Goal: Communication & Community: Participate in discussion

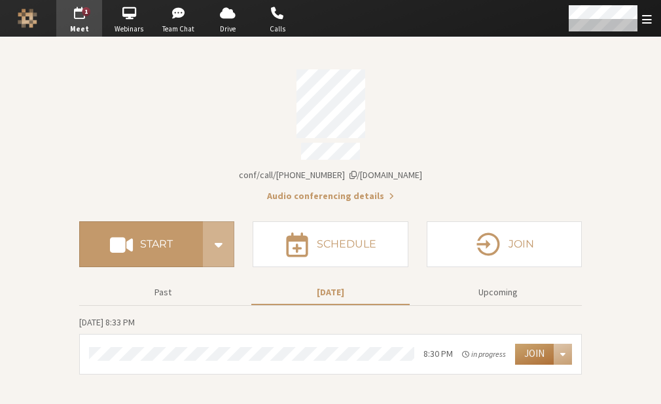
click at [538, 343] on button "Join" at bounding box center [534, 353] width 39 height 21
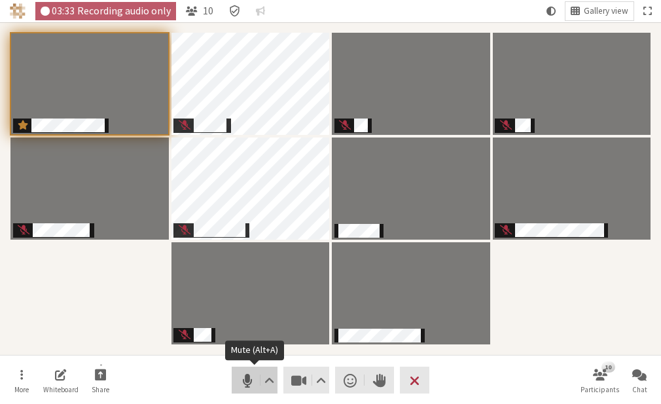
click at [243, 375] on span "Mute (Alt+A)" at bounding box center [247, 380] width 18 height 18
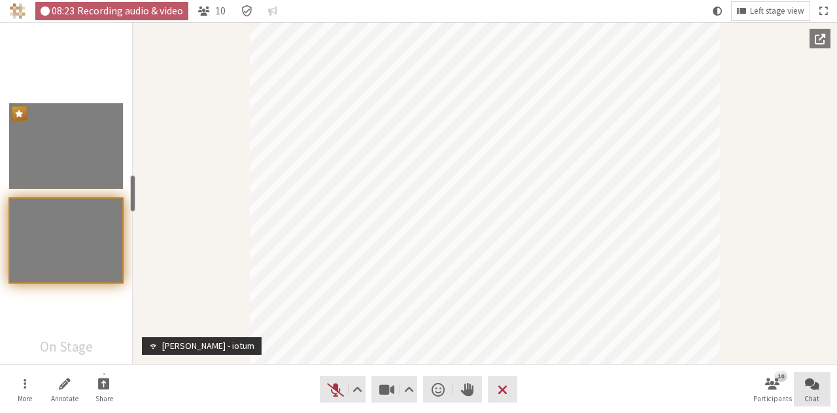
click at [660, 392] on button "Chat" at bounding box center [812, 389] width 37 height 35
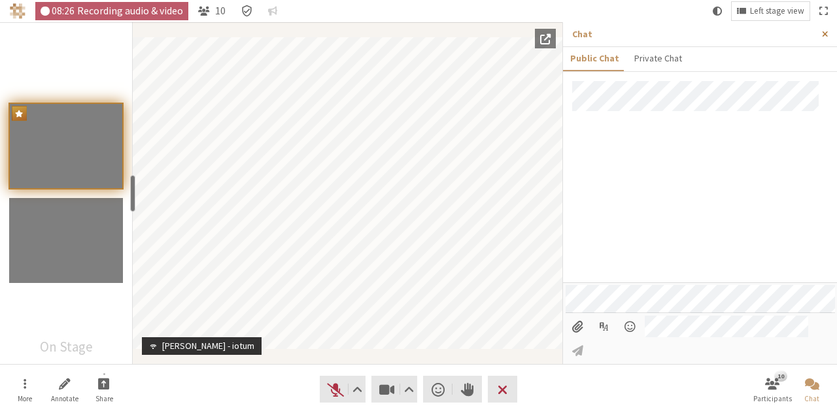
click at [660, 32] on span "Close sidebar" at bounding box center [825, 34] width 6 height 10
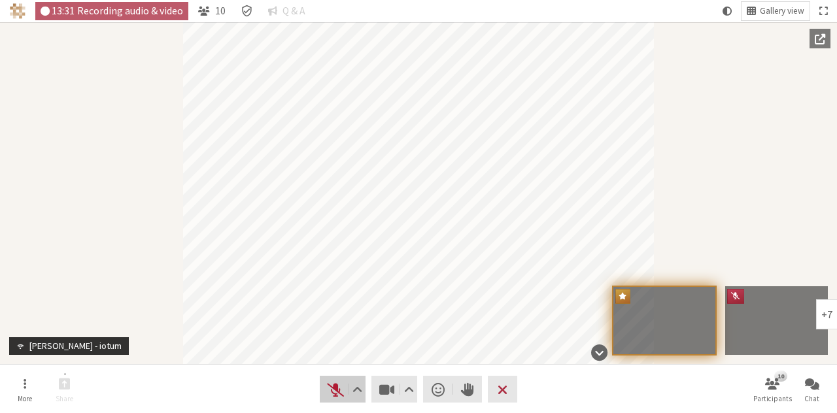
click at [332, 386] on span "Unmute (Alt+A)" at bounding box center [335, 390] width 18 height 18
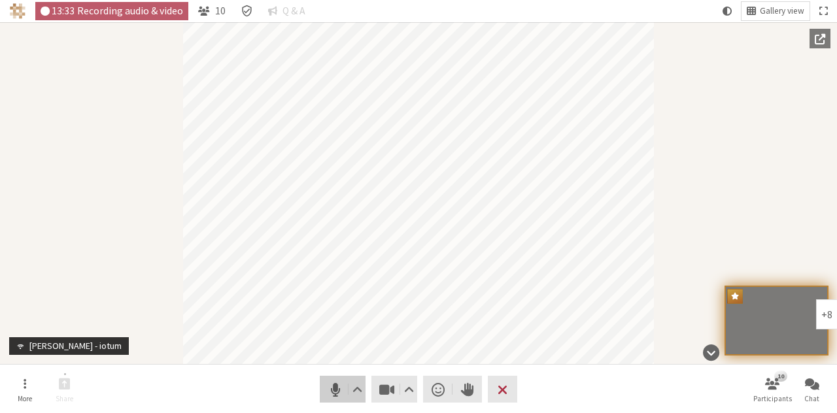
click at [332, 386] on span "Mute (Alt+A)" at bounding box center [335, 390] width 18 height 18
click at [660, 393] on button "Chat" at bounding box center [812, 389] width 37 height 35
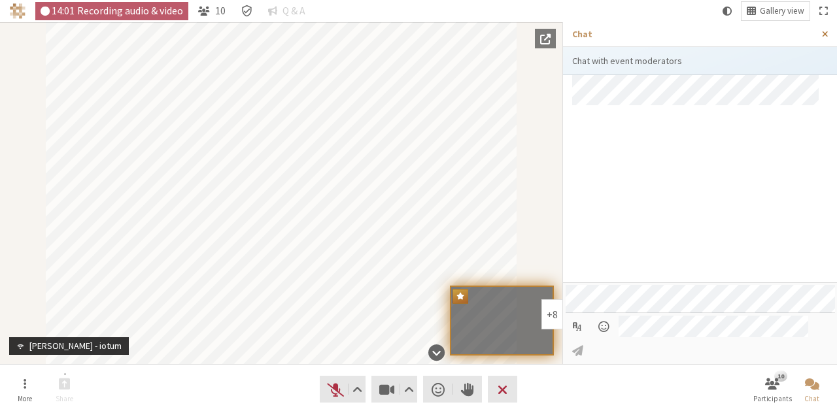
click at [660, 33] on span "Close sidebar" at bounding box center [825, 34] width 6 height 10
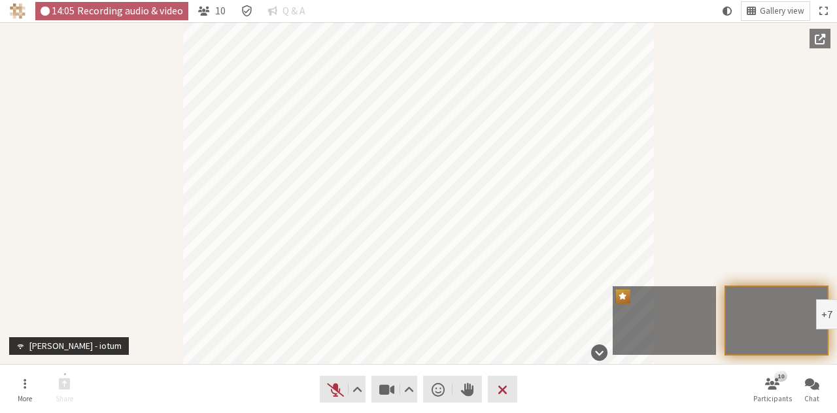
click at [660, 314] on div "+7" at bounding box center [826, 315] width 21 height 30
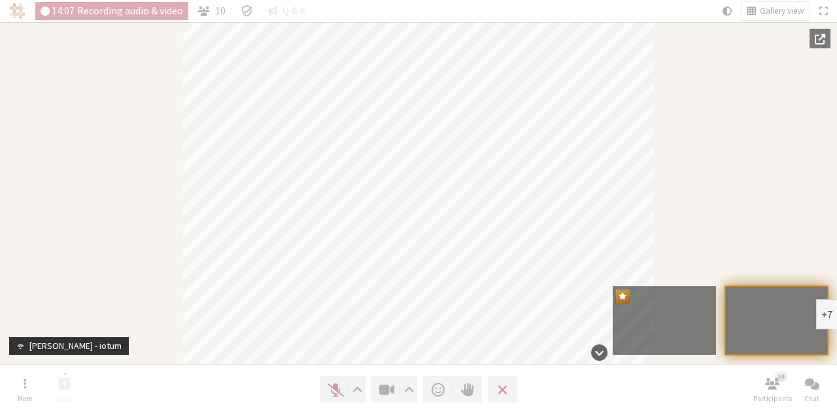
click at [660, 314] on div "+7" at bounding box center [826, 315] width 21 height 30
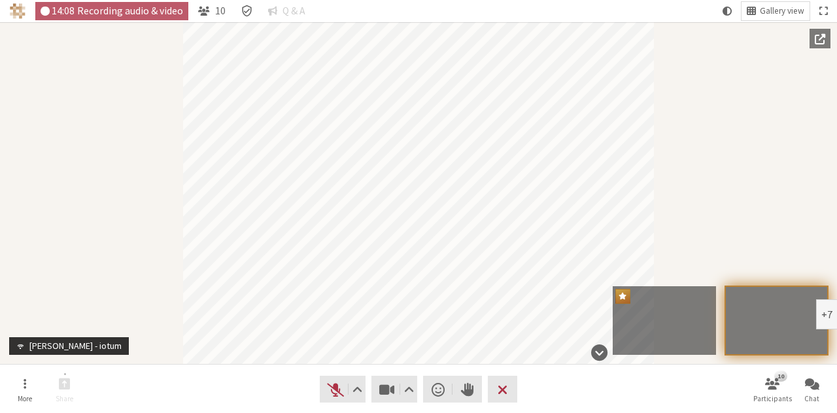
click at [660, 314] on div "+7" at bounding box center [826, 315] width 21 height 30
click at [660, 379] on span "Open chat" at bounding box center [812, 383] width 14 height 15
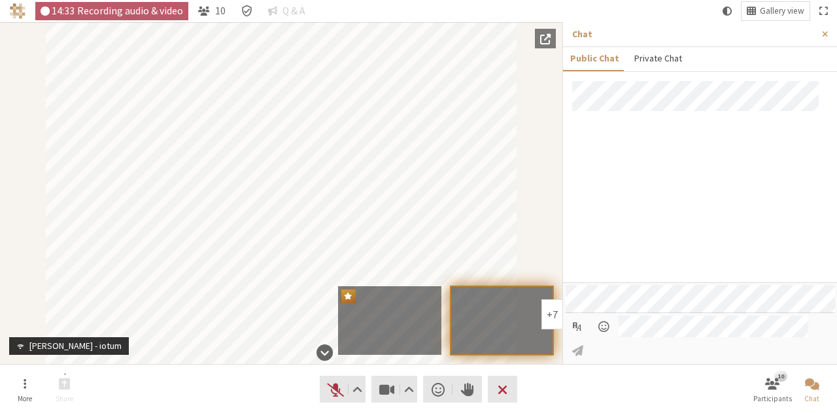
click at [660, 61] on button "Private Chat" at bounding box center [658, 58] width 62 height 23
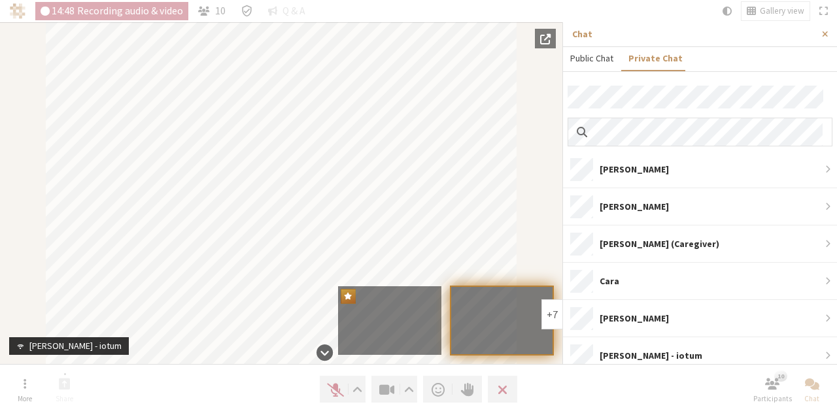
click at [598, 58] on button "Public Chat" at bounding box center [592, 58] width 58 height 23
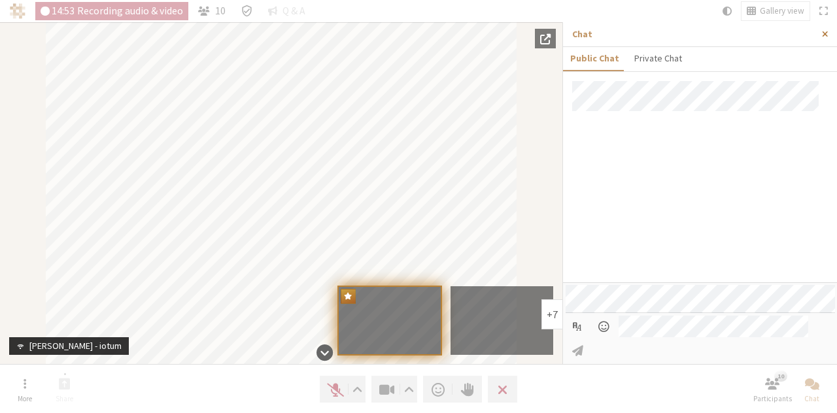
click at [660, 33] on span "Close sidebar" at bounding box center [825, 34] width 6 height 10
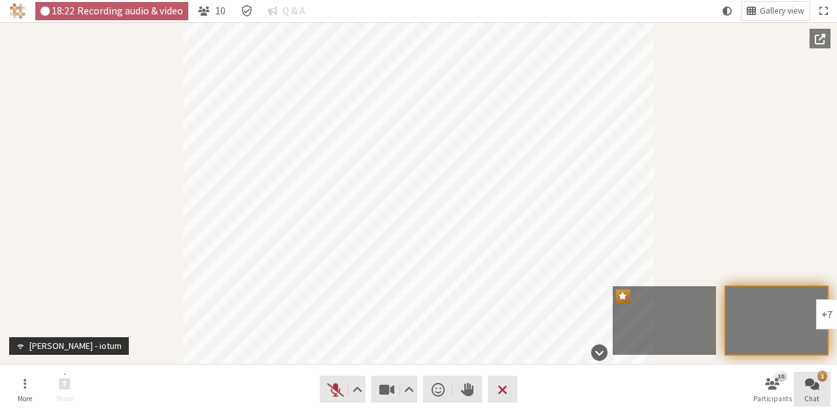
click at [660, 381] on button "1 Chat" at bounding box center [812, 389] width 37 height 35
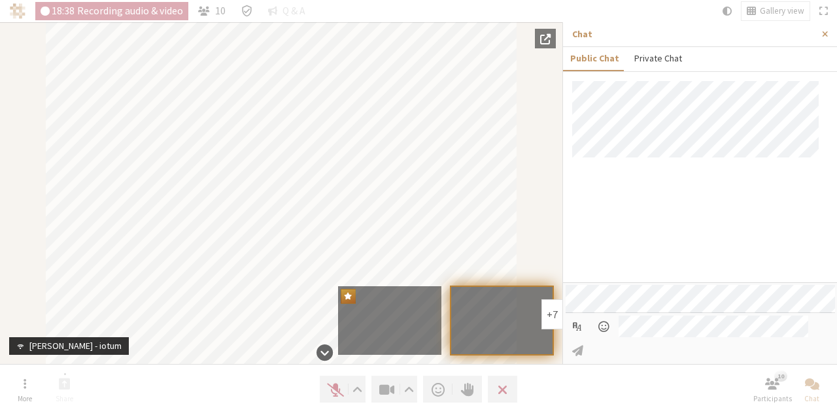
click at [660, 60] on button "Private Chat" at bounding box center [658, 58] width 62 height 23
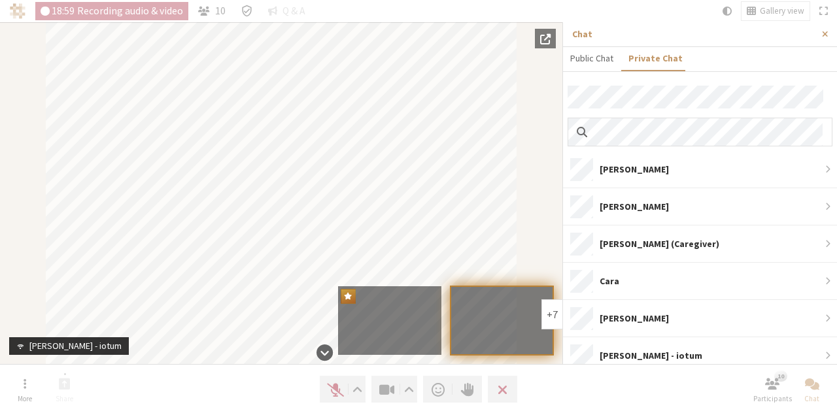
scroll to position [119, 0]
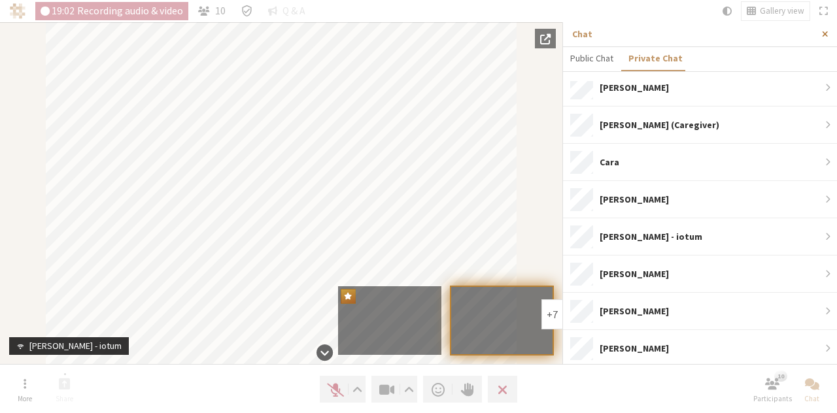
click at [660, 37] on span "Close sidebar" at bounding box center [825, 34] width 6 height 10
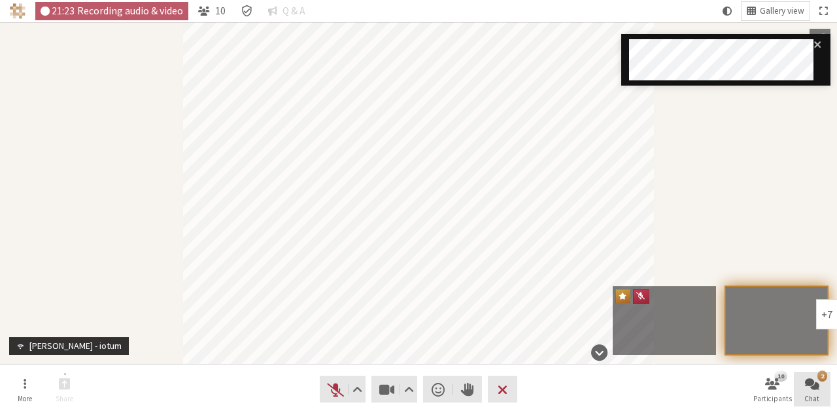
click at [660, 396] on span "Chat" at bounding box center [812, 399] width 15 height 8
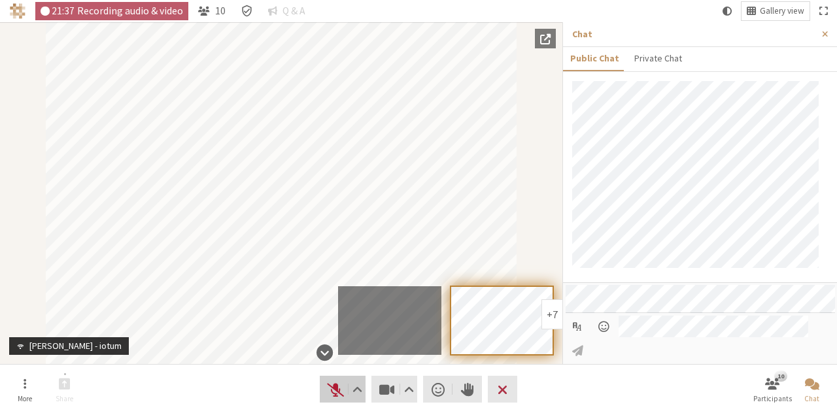
click at [324, 387] on button "Audio" at bounding box center [343, 389] width 46 height 27
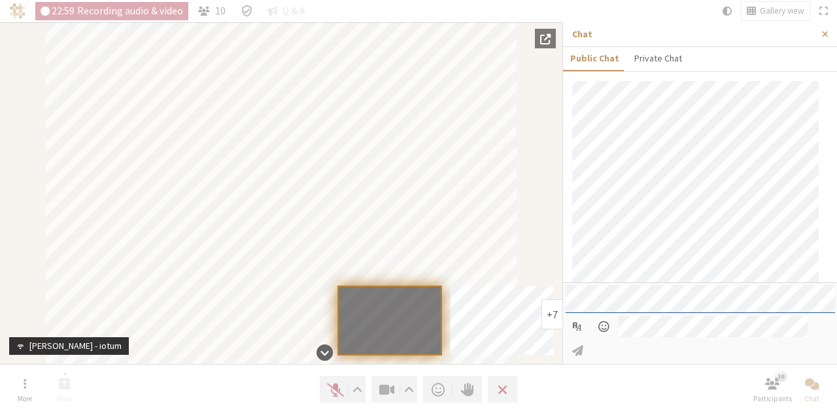
scroll to position [196, 0]
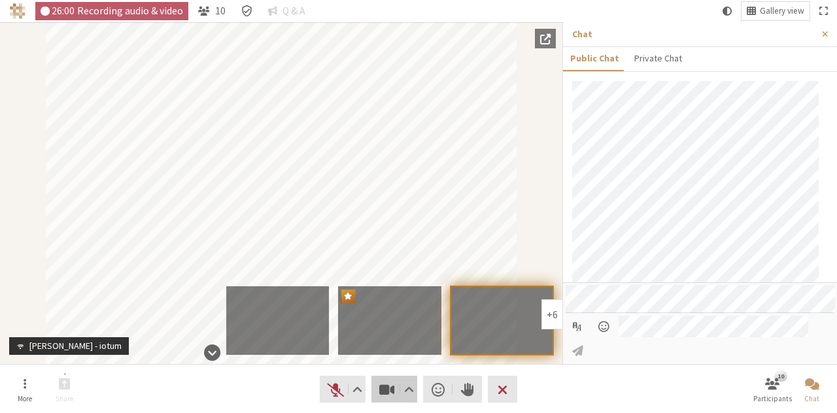
click at [388, 397] on span "Stop video (Alt+V)" at bounding box center [387, 390] width 18 height 18
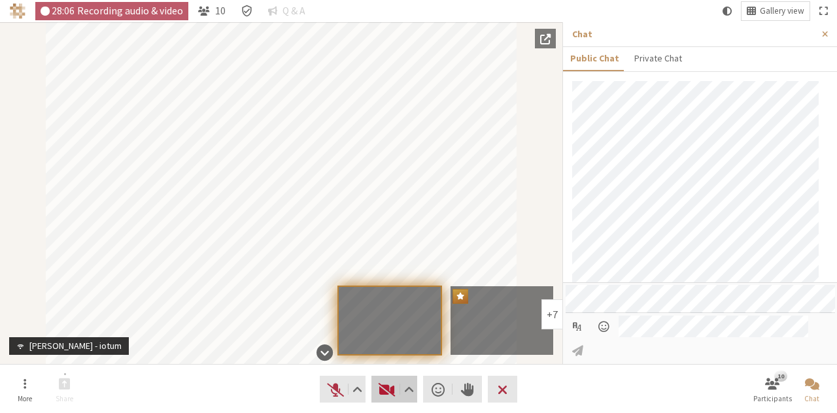
scroll to position [258, 0]
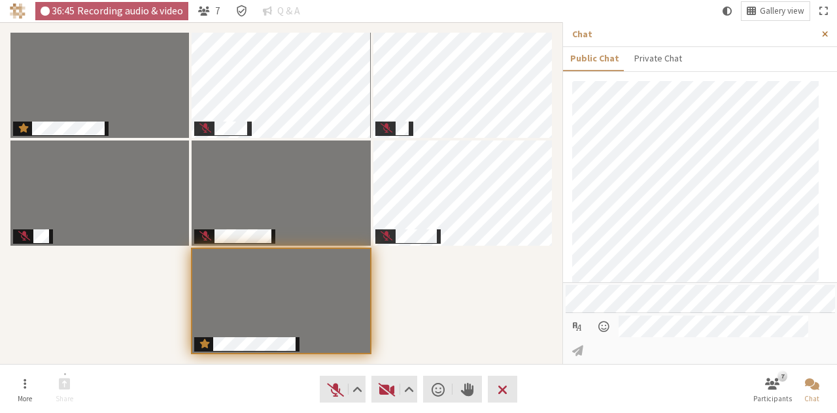
click at [660, 33] on span "Close sidebar" at bounding box center [825, 34] width 6 height 10
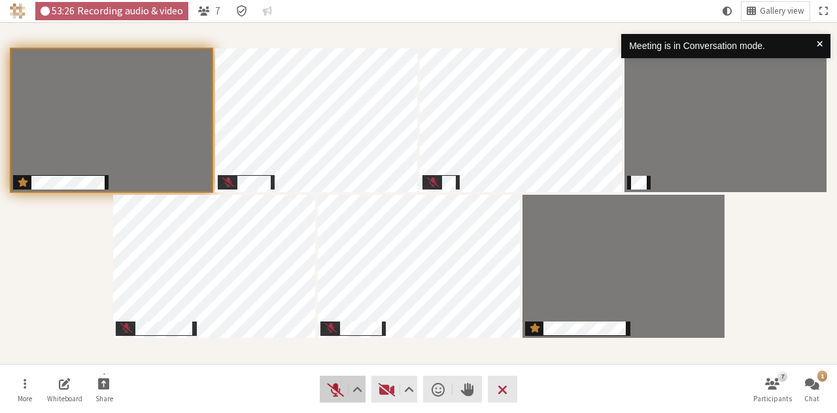
click at [327, 390] on span "Unmute (Alt+A)" at bounding box center [335, 390] width 18 height 18
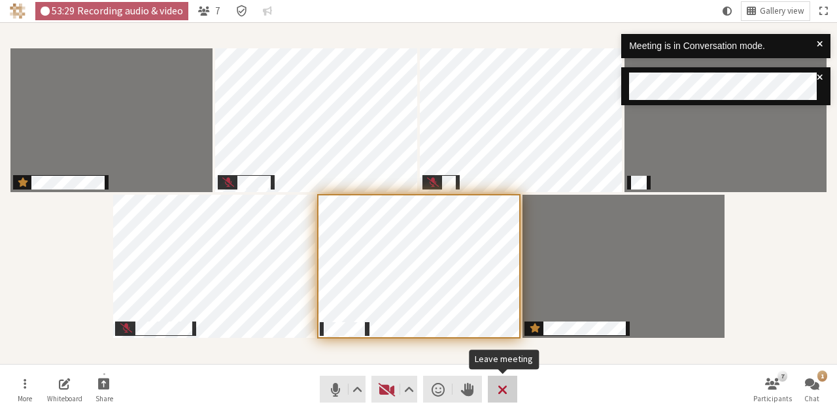
click at [508, 389] on span "Leave meeting" at bounding box center [503, 390] width 10 height 18
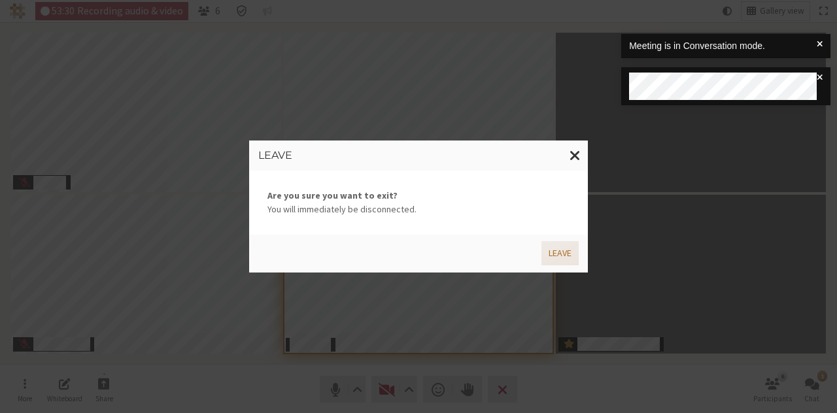
click at [559, 256] on button "Leave" at bounding box center [560, 253] width 37 height 24
